Goal: Information Seeking & Learning: Understand process/instructions

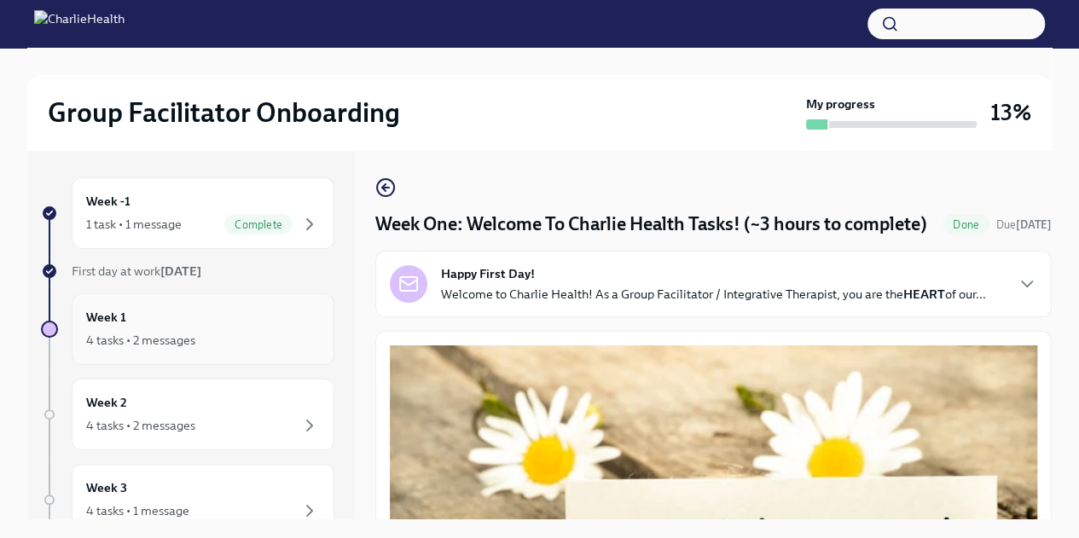
click at [159, 332] on div "4 tasks • 2 messages" at bounding box center [140, 340] width 109 height 17
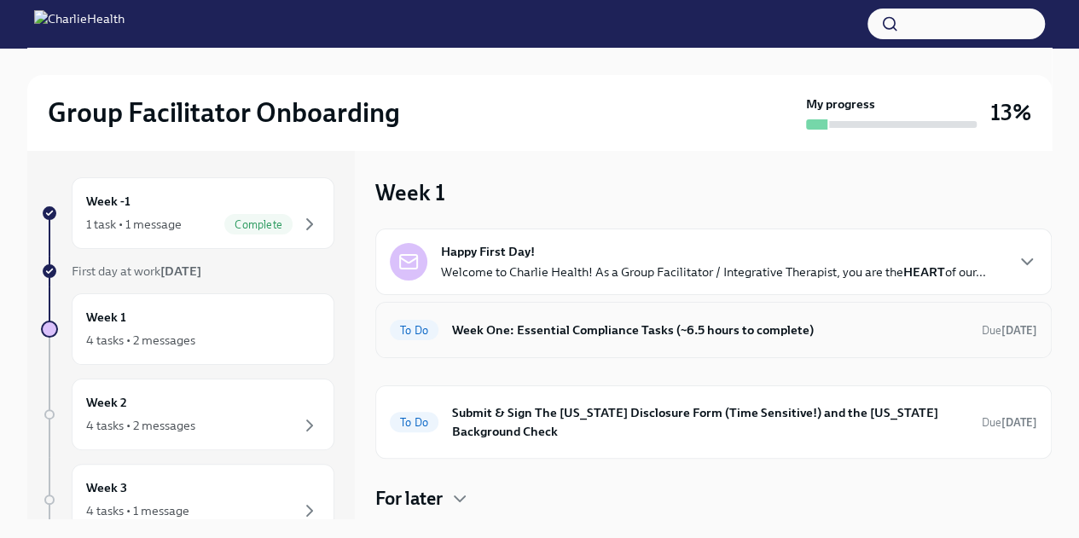
click at [637, 347] on div "To Do Week One: Essential Compliance Tasks (~6.5 hours to complete) Due in 3 da…" at bounding box center [713, 330] width 676 height 56
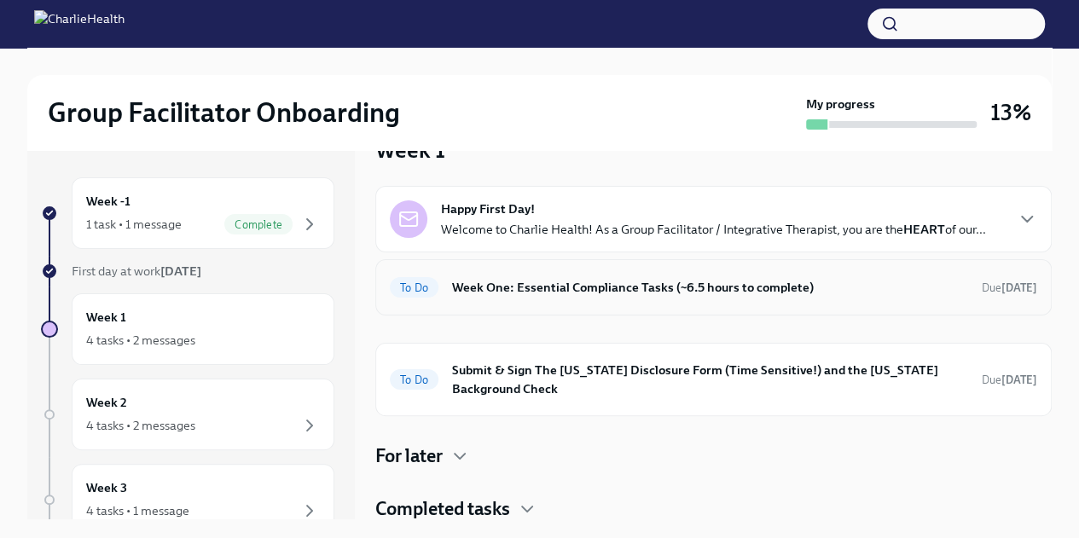
click at [891, 270] on div "To Do Week One: Essential Compliance Tasks (~6.5 hours to complete) Due in 3 da…" at bounding box center [713, 287] width 676 height 56
click at [607, 288] on h6 "Week One: Essential Compliance Tasks (~6.5 hours to complete)" at bounding box center [710, 287] width 516 height 19
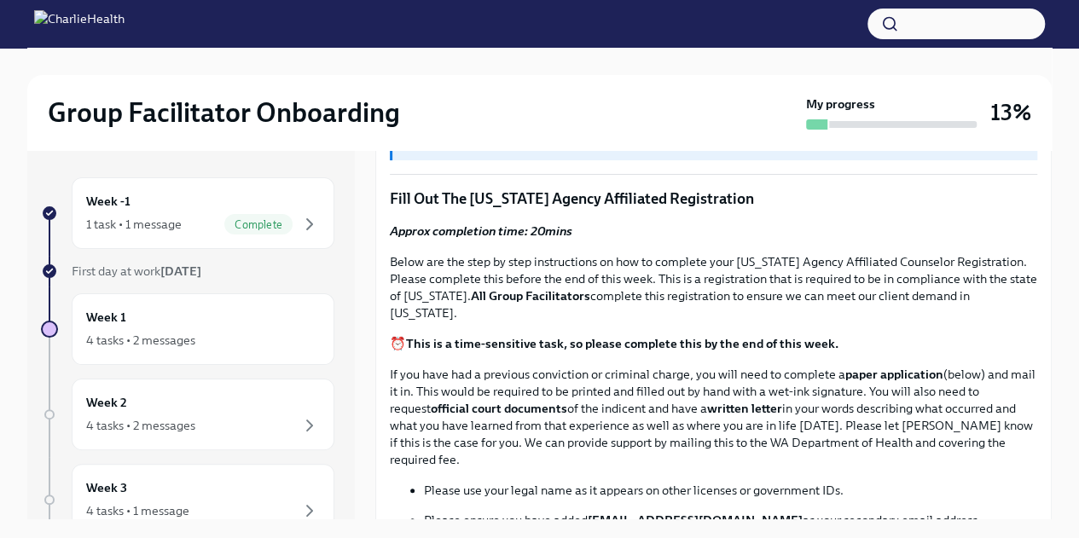
scroll to position [969, 0]
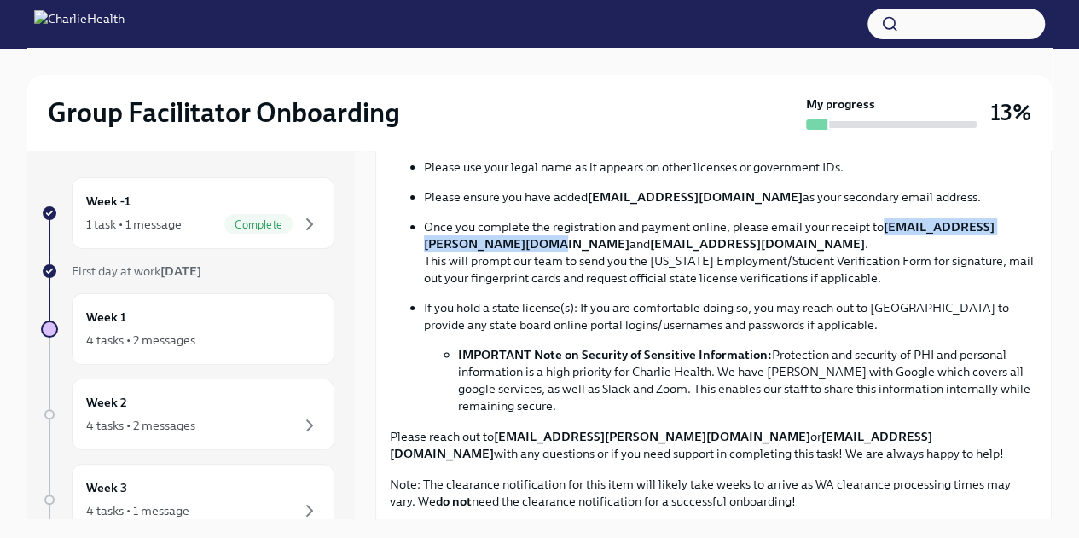
drag, startPoint x: 626, startPoint y: 238, endPoint x: 425, endPoint y: 235, distance: 201.3
click at [425, 235] on strong "[EMAIL_ADDRESS][PERSON_NAME][DOMAIN_NAME]" at bounding box center [709, 235] width 571 height 32
copy strong "[EMAIL_ADDRESS][PERSON_NAME][DOMAIN_NAME]"
click at [482, 224] on p "Once you complete the registration and payment online, please email your receip…" at bounding box center [730, 252] width 613 height 68
drag, startPoint x: 426, startPoint y: 239, endPoint x: 516, endPoint y: 238, distance: 90.4
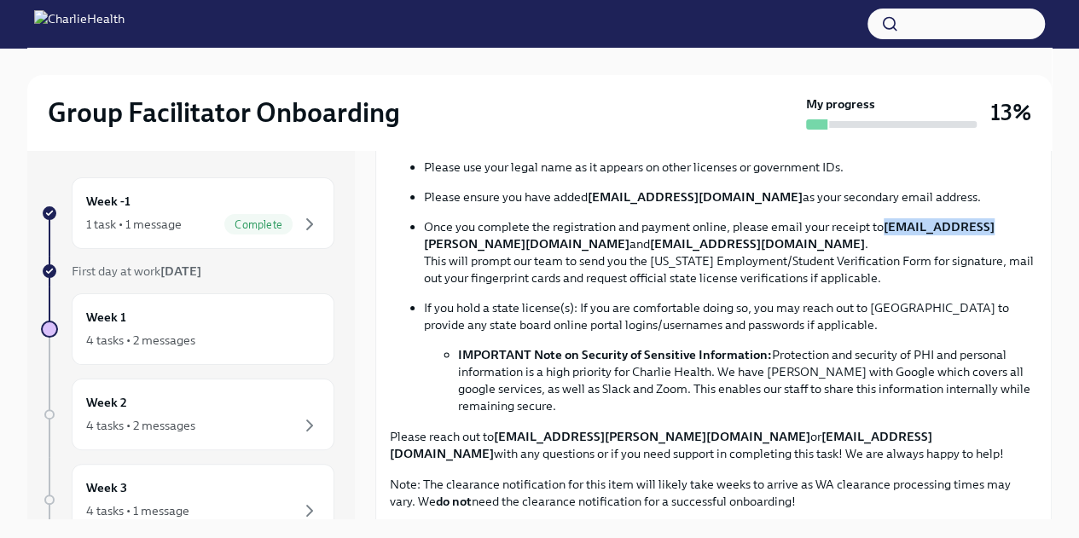
click at [516, 238] on strong "[EMAIL_ADDRESS][PERSON_NAME][DOMAIN_NAME]" at bounding box center [709, 235] width 571 height 32
copy strong "corielle.edmond"
drag, startPoint x: 631, startPoint y: 238, endPoint x: 405, endPoint y: 229, distance: 226.2
click at [405, 229] on ul "Please use your legal name as it appears on other licenses or government IDs. P…" at bounding box center [713, 287] width 647 height 256
copy p "[EMAIL_ADDRESS][PERSON_NAME][DOMAIN_NAME]"
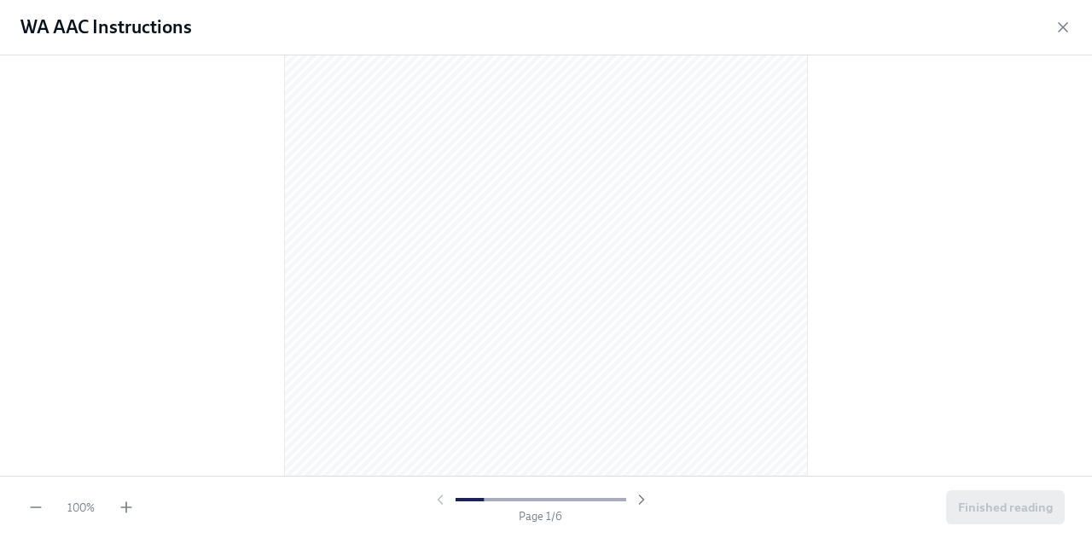
scroll to position [307, 0]
click at [808, 293] on div at bounding box center [546, 265] width 1092 height 420
click at [157, 0] on html "Group Facilitator Onboarding My progress 13% Week -1 1 task • 1 message Complet…" at bounding box center [546, 254] width 1092 height 567
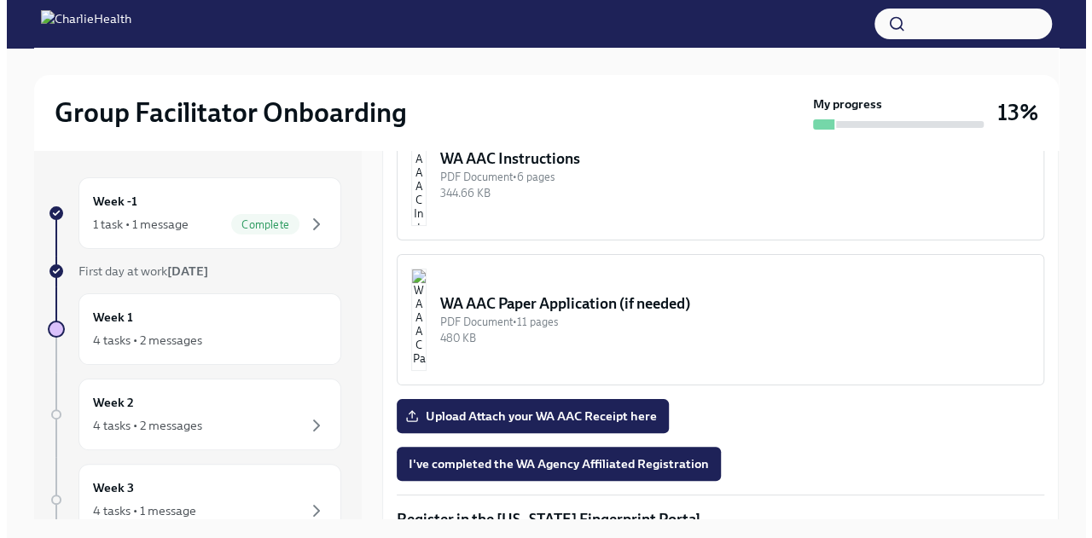
scroll to position [1429, 0]
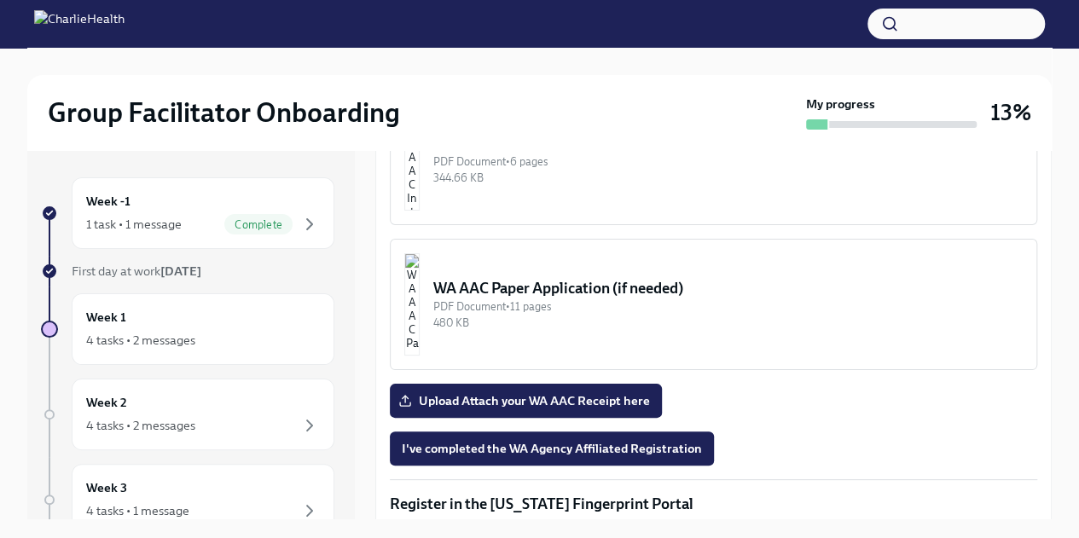
click at [596, 182] on button "WA AAC Instructions PDF Document • 6 pages 344.66 KB" at bounding box center [713, 159] width 647 height 131
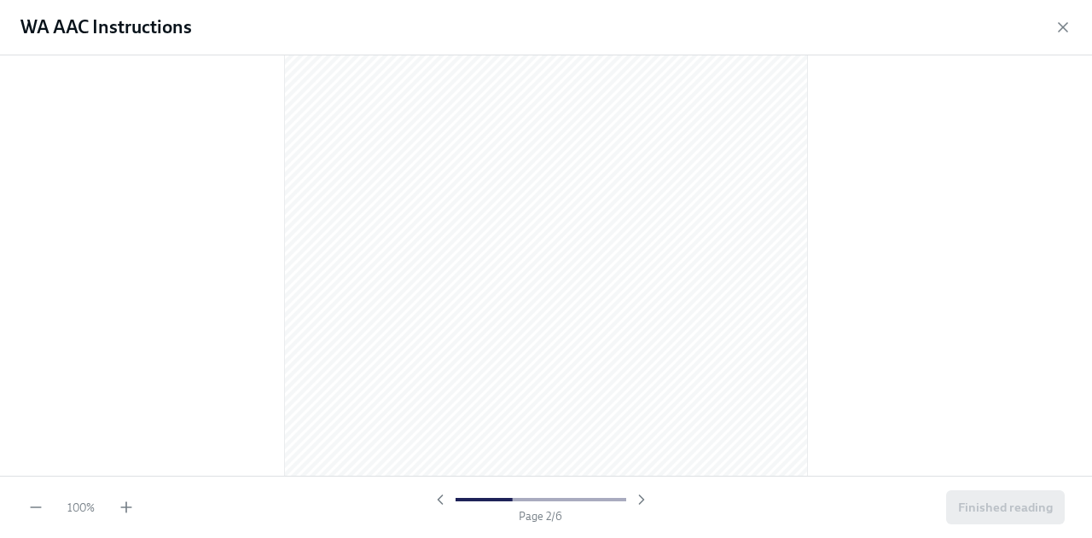
scroll to position [810, 0]
click at [126, 513] on icon "button" at bounding box center [126, 507] width 0 height 10
